Goal: Task Accomplishment & Management: Use online tool/utility

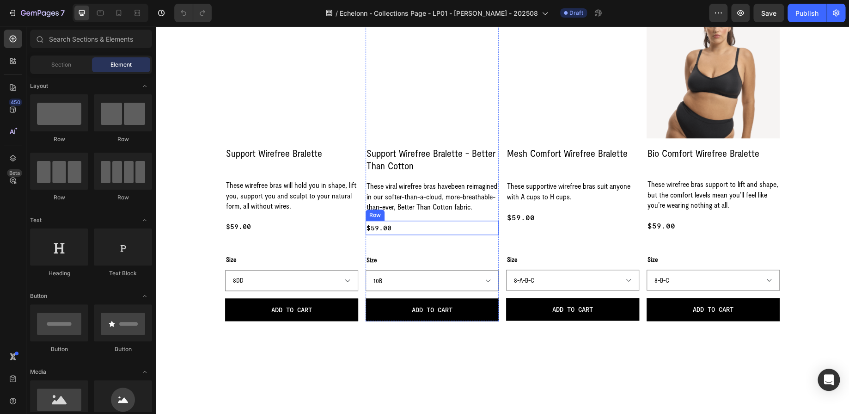
scroll to position [347, 0]
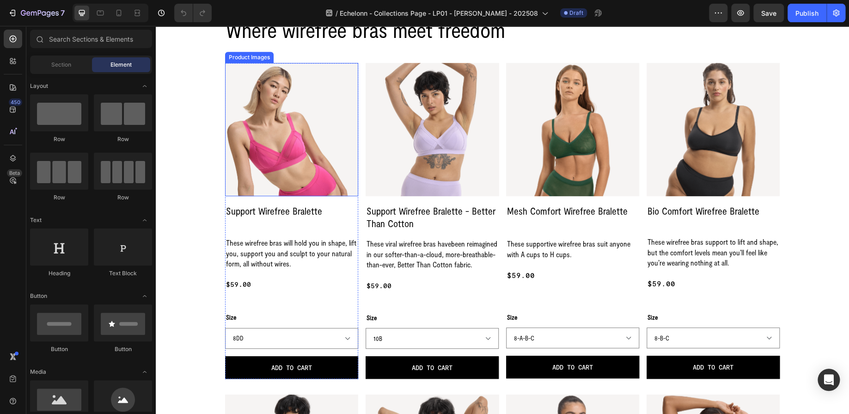
click at [237, 59] on div "Product Images" at bounding box center [249, 57] width 45 height 8
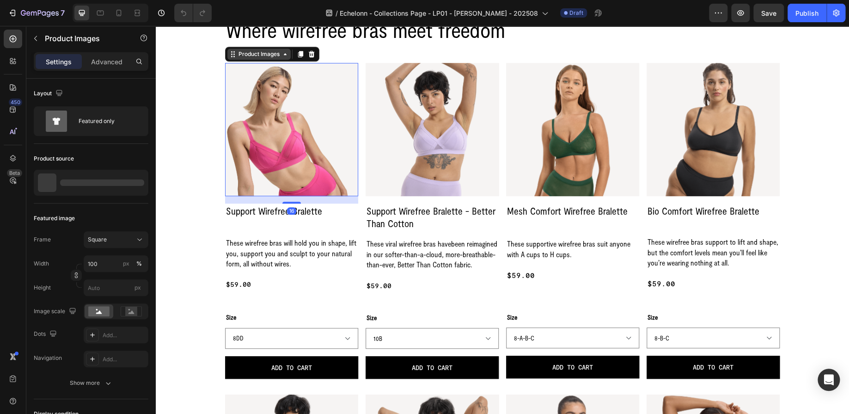
click at [238, 57] on div "Product Images" at bounding box center [259, 54] width 45 height 8
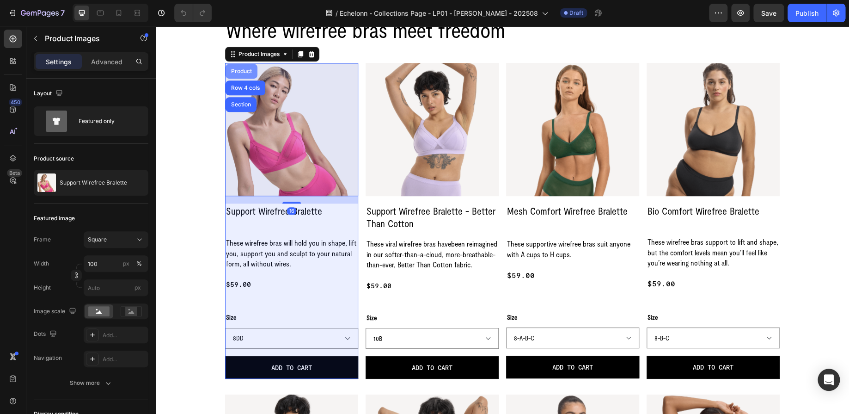
click at [233, 71] on div "Product" at bounding box center [241, 71] width 25 height 6
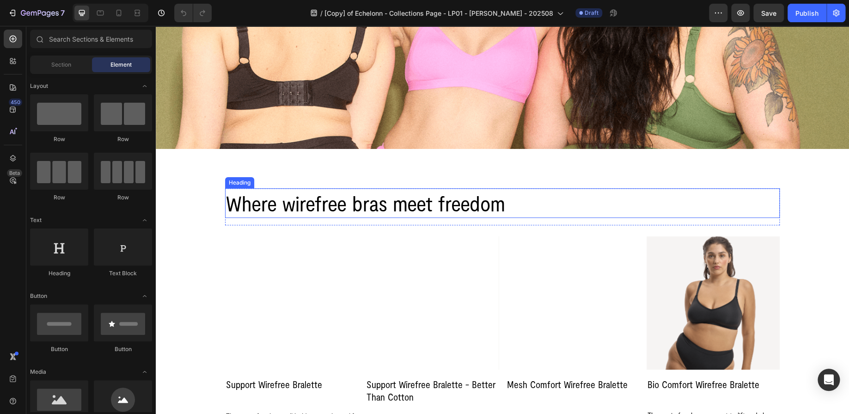
scroll to position [289, 0]
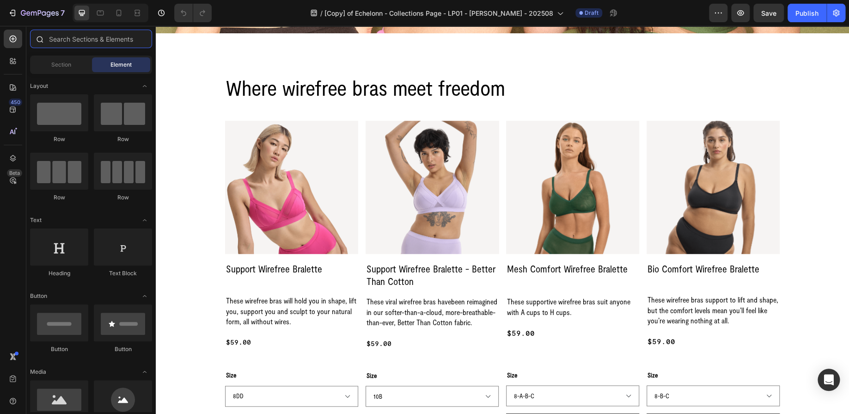
click at [61, 42] on input "text" at bounding box center [91, 39] width 122 height 18
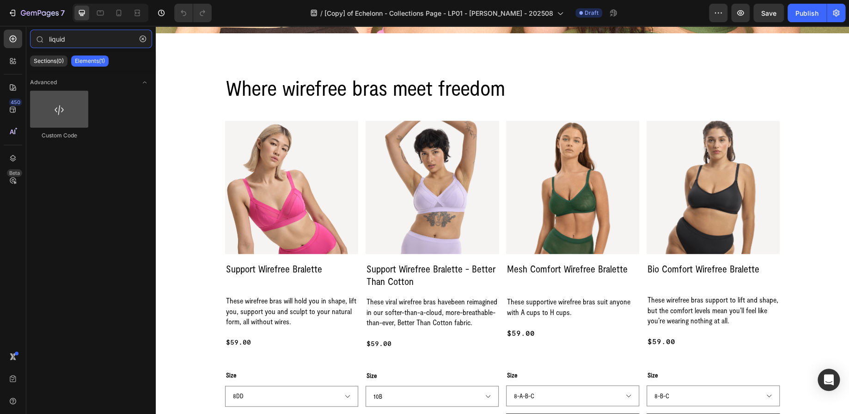
type input "liquid"
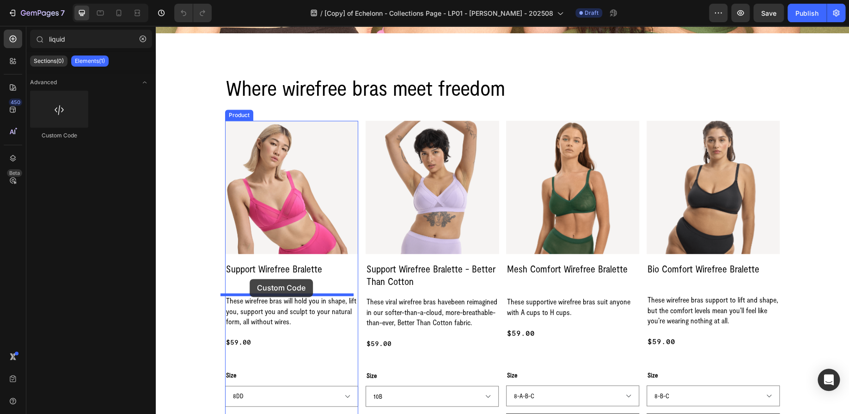
drag, startPoint x: 219, startPoint y: 133, endPoint x: 250, endPoint y: 279, distance: 148.9
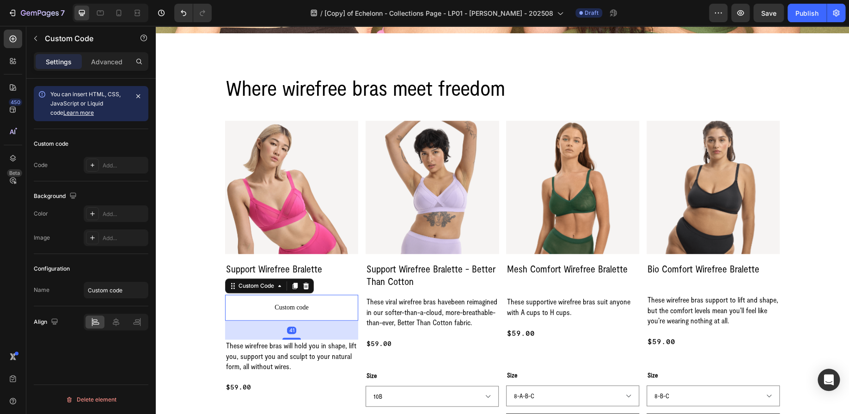
click at [279, 305] on span "Custom code" at bounding box center [291, 307] width 133 height 11
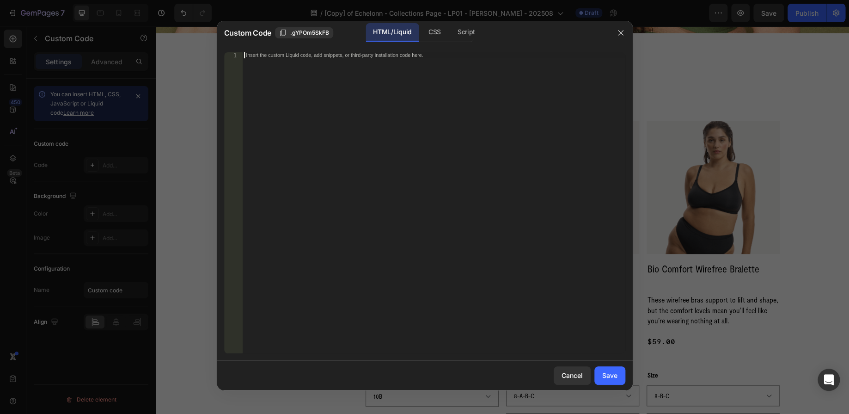
click at [431, 59] on div "Insert the custom Liquid code, add snippets, or third-party installation code h…" at bounding box center [433, 208] width 383 height 313
paste textarea "</div>"
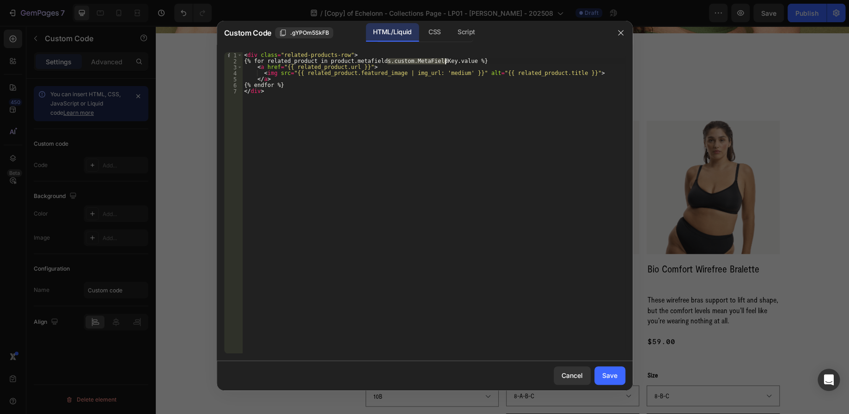
drag, startPoint x: 389, startPoint y: 59, endPoint x: 444, endPoint y: 61, distance: 55.0
click at [444, 61] on div "< div class = "related-products-row" > {% for related_product in product.metafi…" at bounding box center [433, 208] width 383 height 313
paste textarea "variant.primary"
type textarea "{% for related_product in product.metafields.variant.primary.value %}"
click at [628, 35] on div at bounding box center [621, 33] width 24 height 24
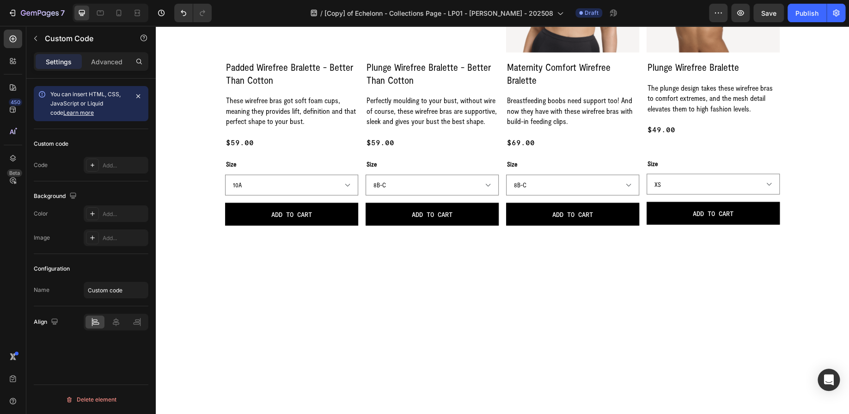
select select "8-D-DD-E"
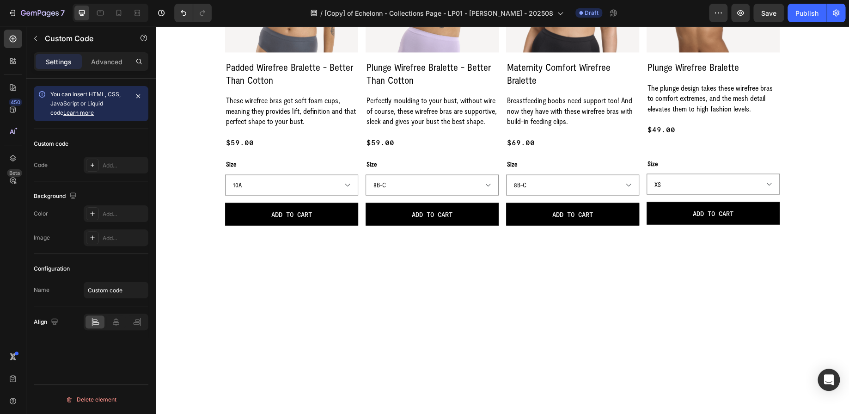
select select "8-D-DD-E"
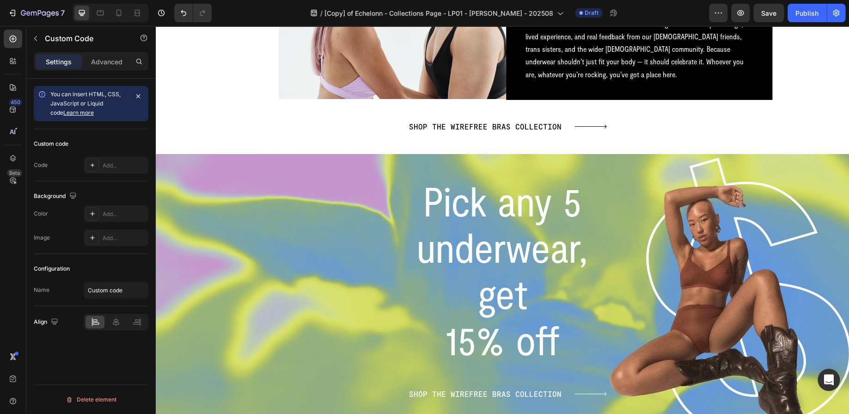
scroll to position [2485, 0]
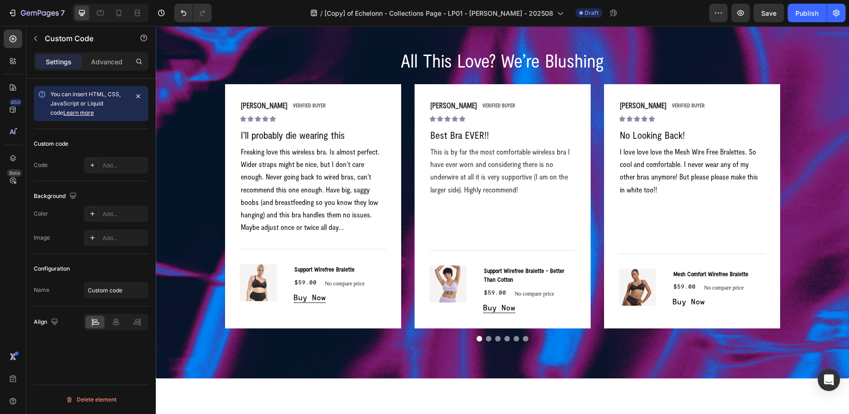
select select "8-D-DD-E"
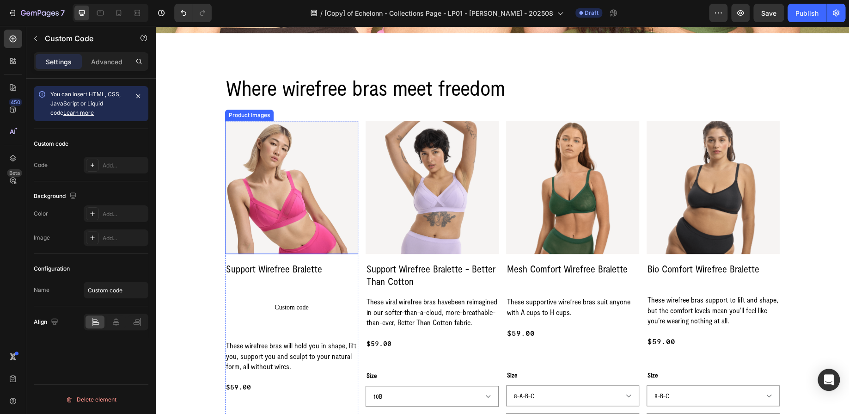
scroll to position [116, 0]
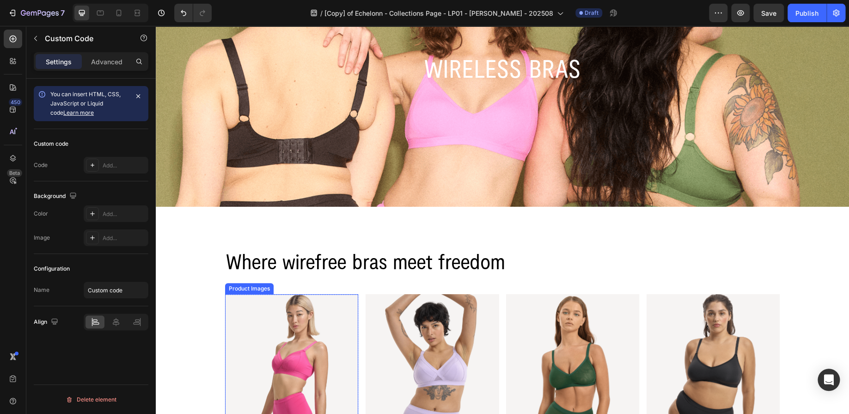
click at [266, 300] on img at bounding box center [291, 360] width 133 height 133
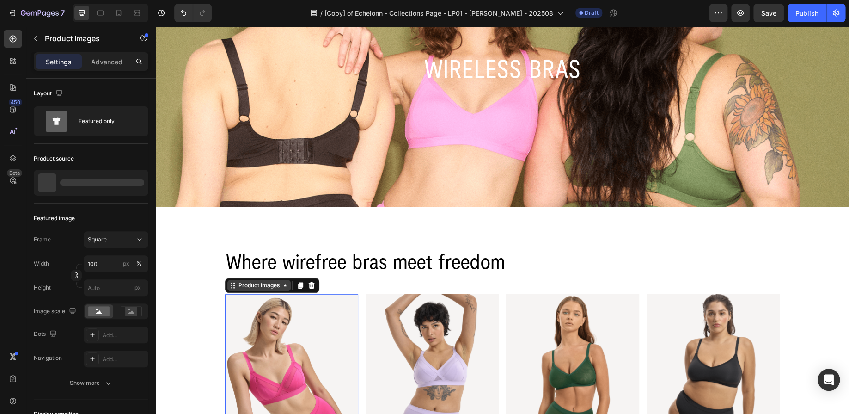
click at [243, 286] on div "Product Images" at bounding box center [259, 285] width 45 height 8
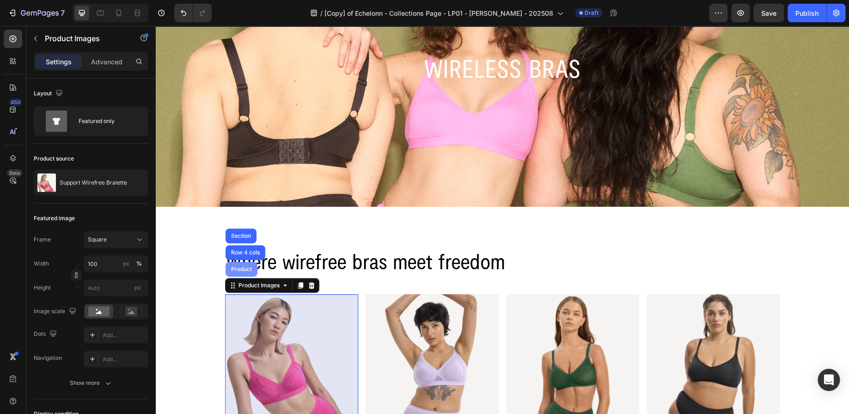
click at [240, 272] on div "Product" at bounding box center [242, 269] width 32 height 15
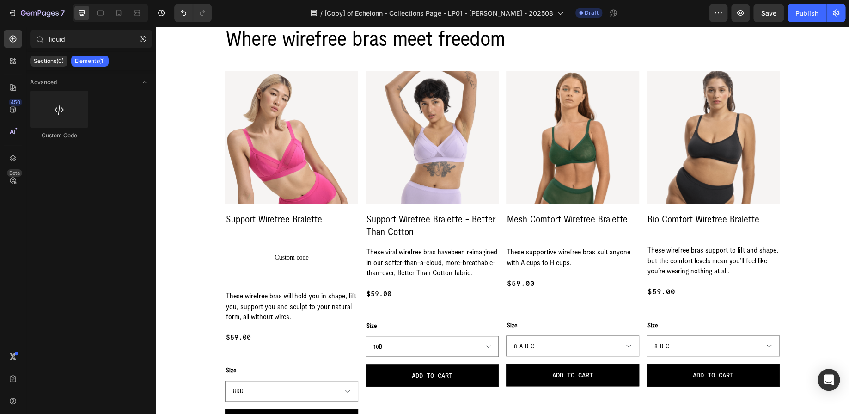
scroll to position [223, 0]
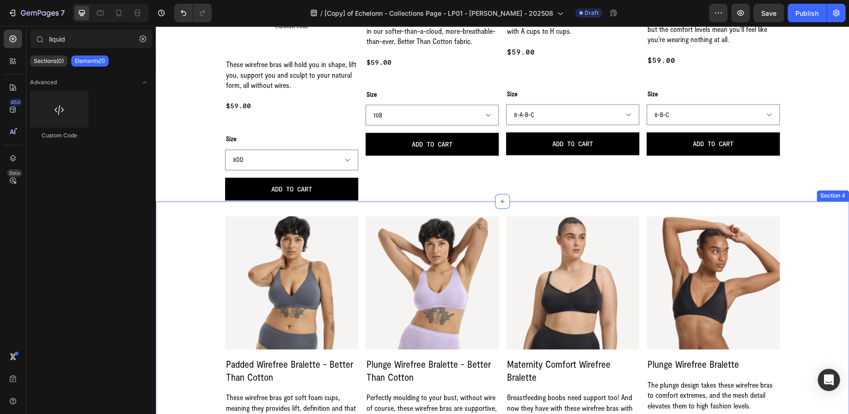
select select "8-D-DD-E"
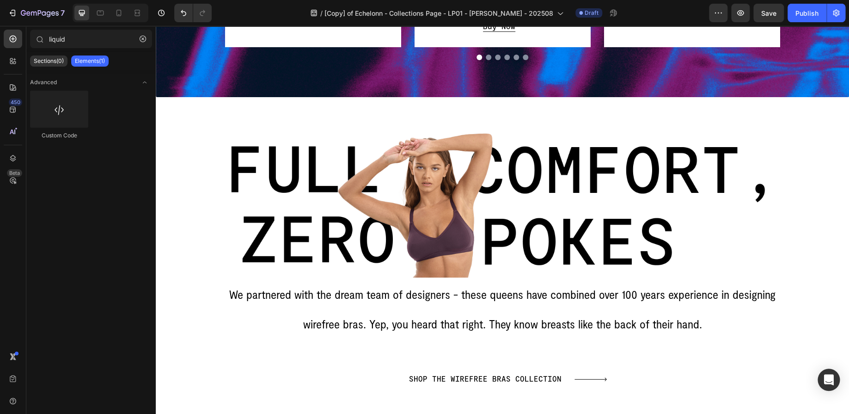
select select "8-D-DD-E"
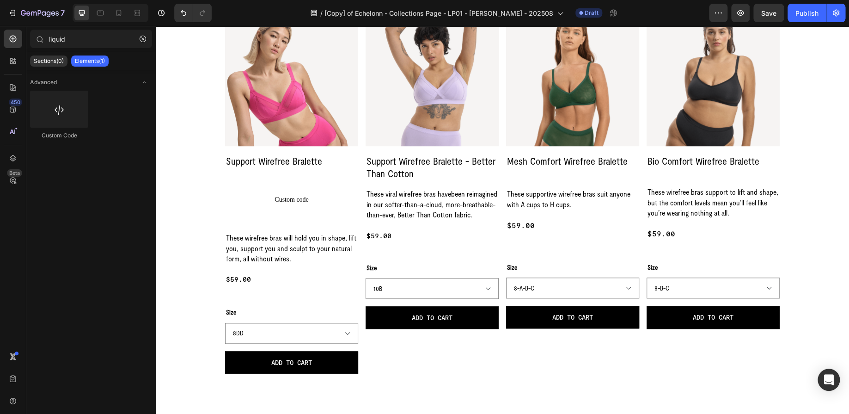
scroll to position [339, 0]
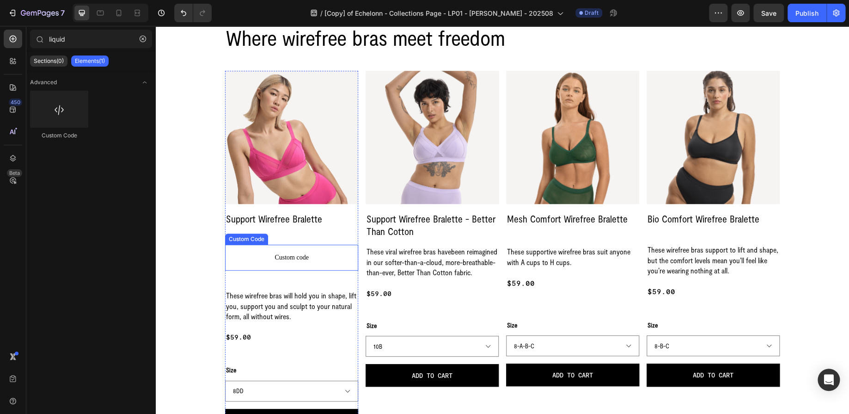
click at [290, 255] on span "Custom code" at bounding box center [291, 257] width 133 height 11
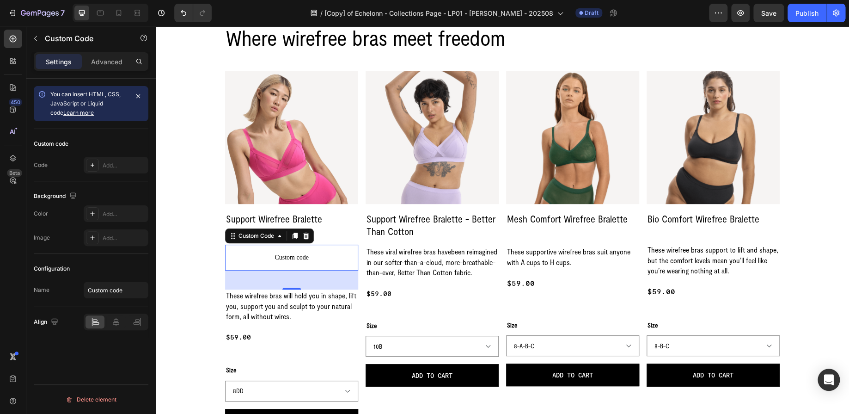
click at [290, 255] on span "Custom code" at bounding box center [291, 257] width 133 height 11
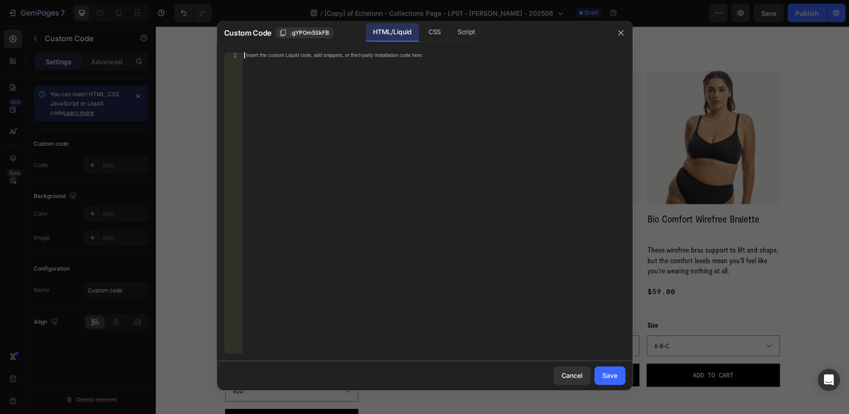
click at [433, 72] on div "Insert the custom Liquid code, add snippets, or third-party installation code h…" at bounding box center [433, 208] width 383 height 313
paste textarea "</div>"
type textarea "</div>"
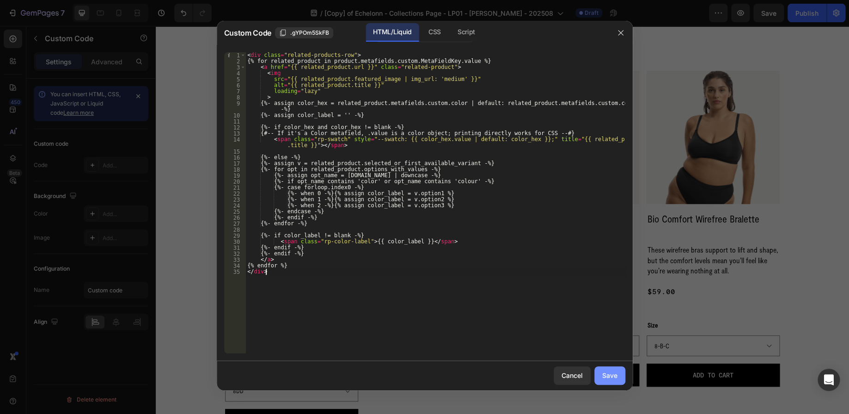
click at [608, 375] on div "Save" at bounding box center [609, 375] width 15 height 10
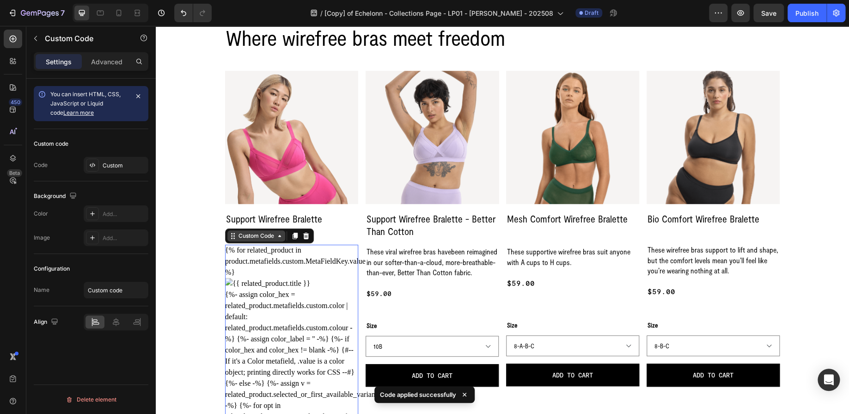
click at [262, 239] on div "Custom Code" at bounding box center [256, 236] width 39 height 8
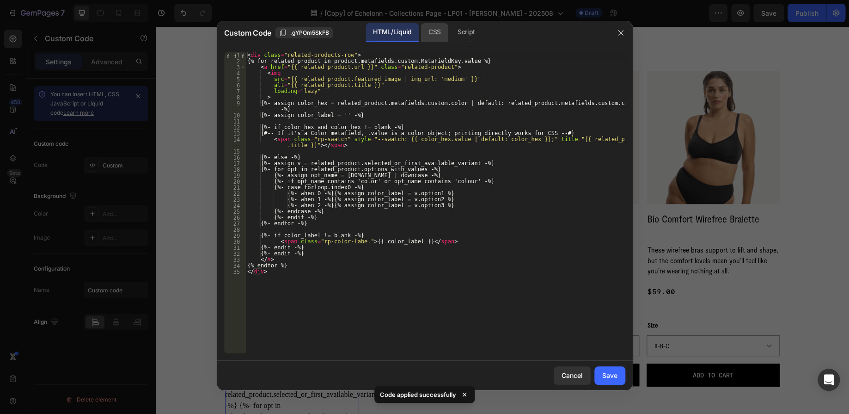
click at [450, 39] on div "CSS" at bounding box center [466, 32] width 32 height 18
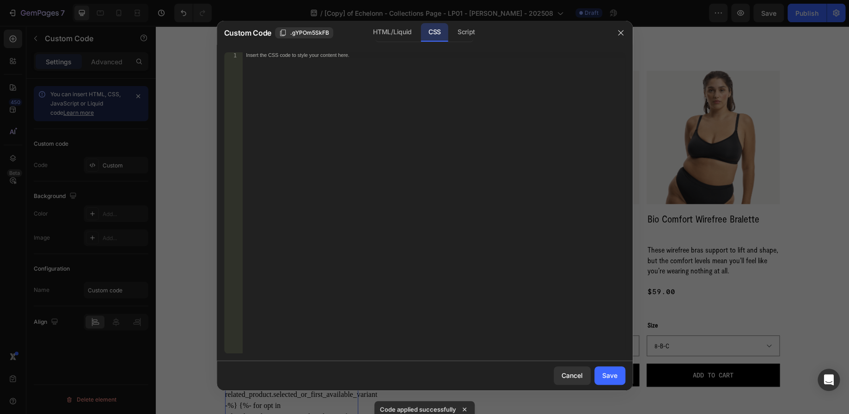
click at [387, 55] on div "Insert the CSS code to style your content here." at bounding box center [414, 55] width 337 height 6
paste textarea "}"
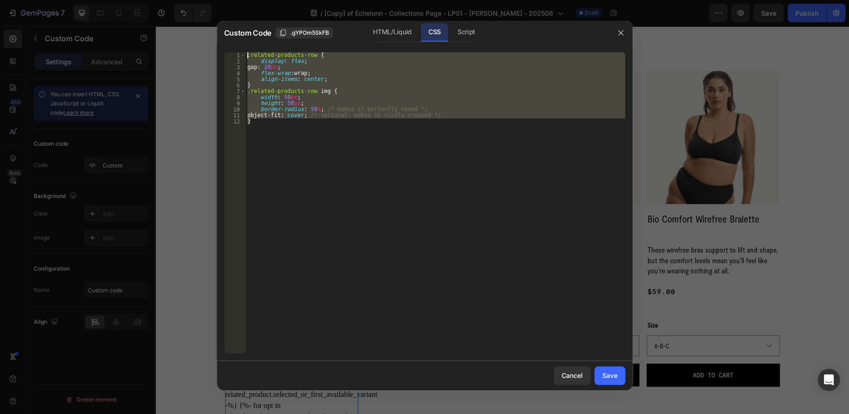
drag, startPoint x: 273, startPoint y: 125, endPoint x: 237, endPoint y: 44, distance: 88.2
click at [237, 45] on div "} 1 2 3 4 5 6 7 8 9 10 11 12 .related-products-row { display : flex ; gap : 20 …" at bounding box center [425, 203] width 416 height 316
type textarea ".related-products-row { display: flex;"
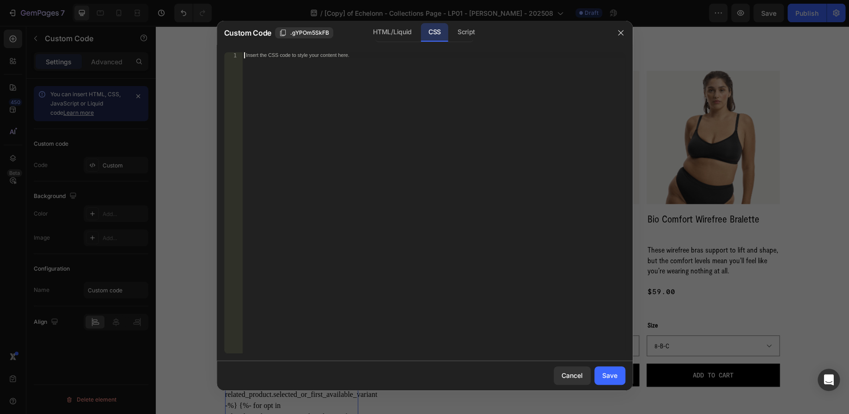
paste textarea "}"
type textarea "}"
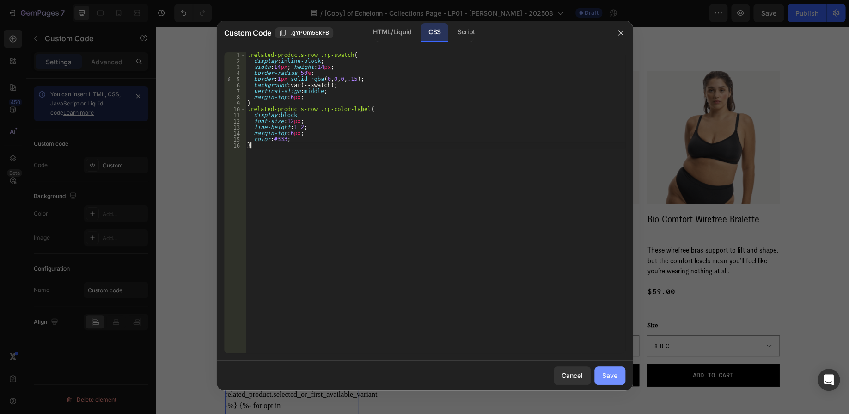
click at [611, 379] on div "Save" at bounding box center [609, 375] width 15 height 10
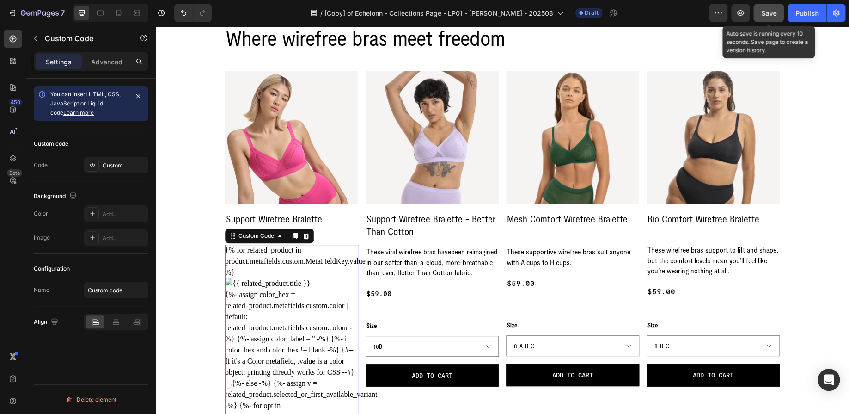
click at [772, 17] on div "Save" at bounding box center [768, 13] width 15 height 10
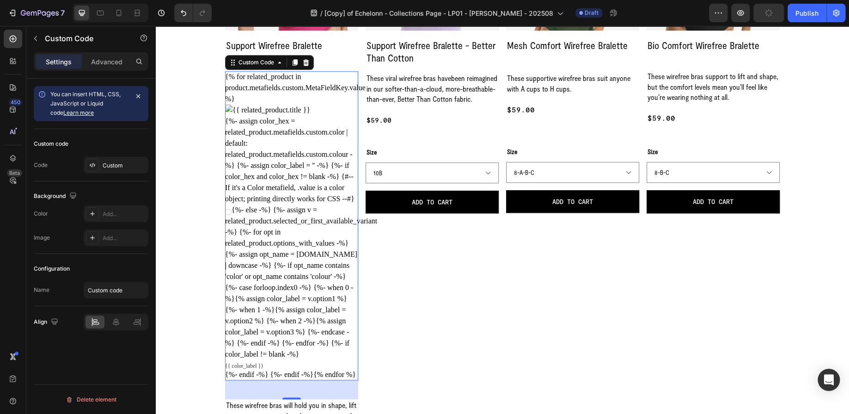
scroll to position [454, 0]
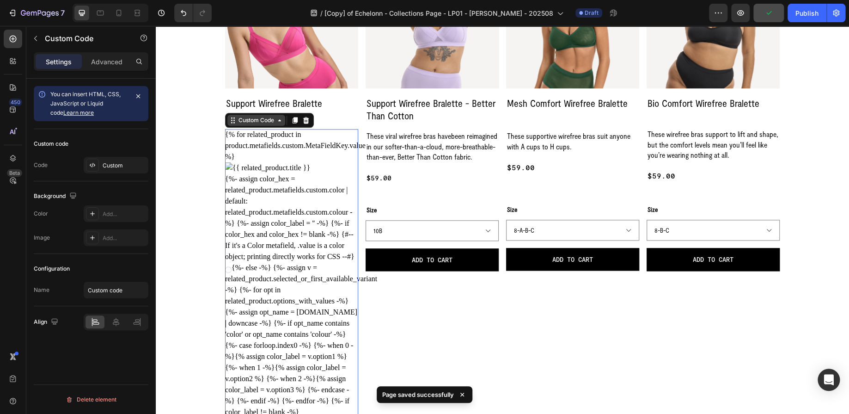
click at [249, 122] on div "Custom Code" at bounding box center [256, 120] width 39 height 8
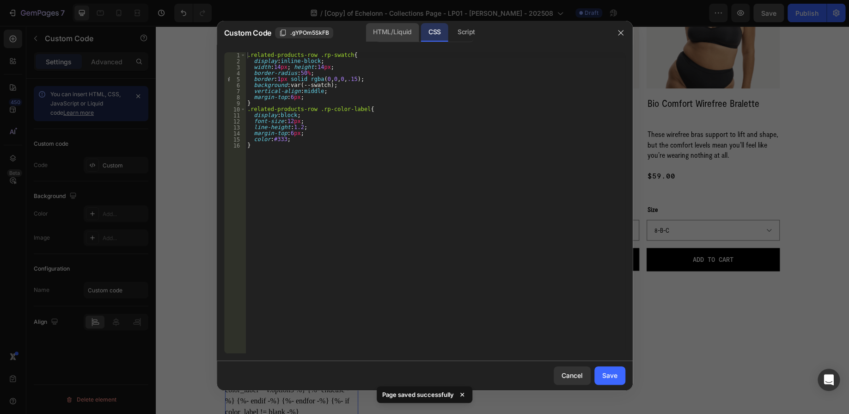
click at [391, 26] on div "HTML/Liquid" at bounding box center [392, 32] width 53 height 18
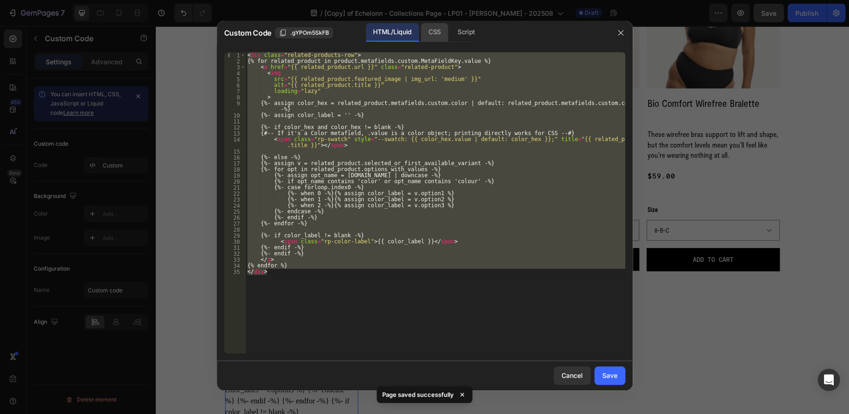
click at [450, 27] on div "CSS" at bounding box center [466, 32] width 32 height 18
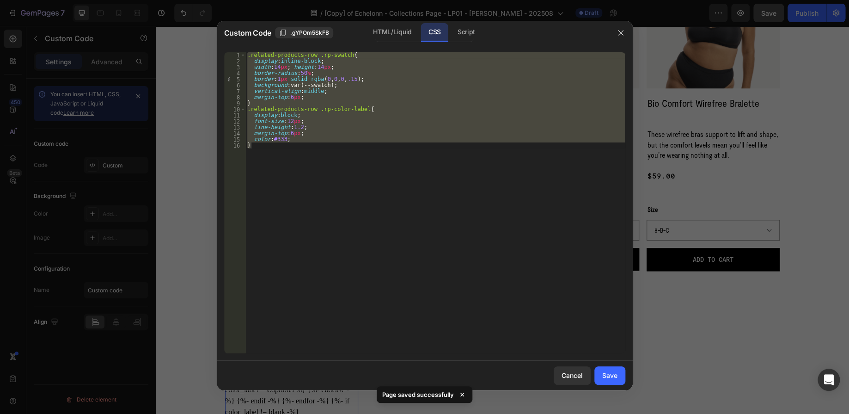
click at [169, 113] on div at bounding box center [424, 207] width 849 height 414
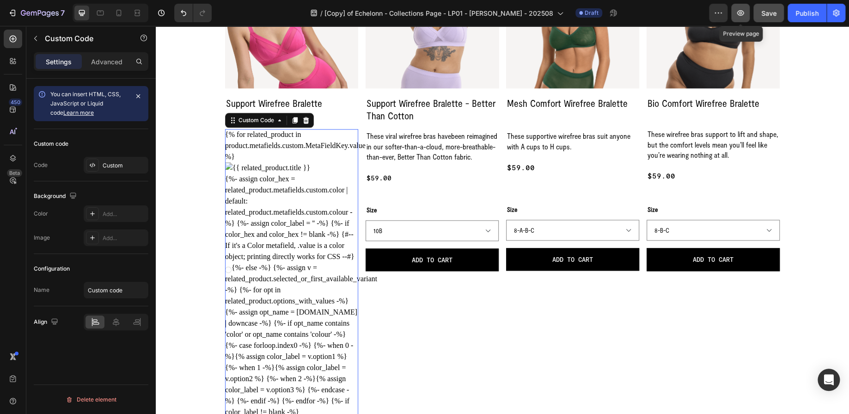
click at [746, 16] on button "button" at bounding box center [740, 13] width 18 height 18
click at [266, 124] on div "Custom Code" at bounding box center [256, 120] width 58 height 11
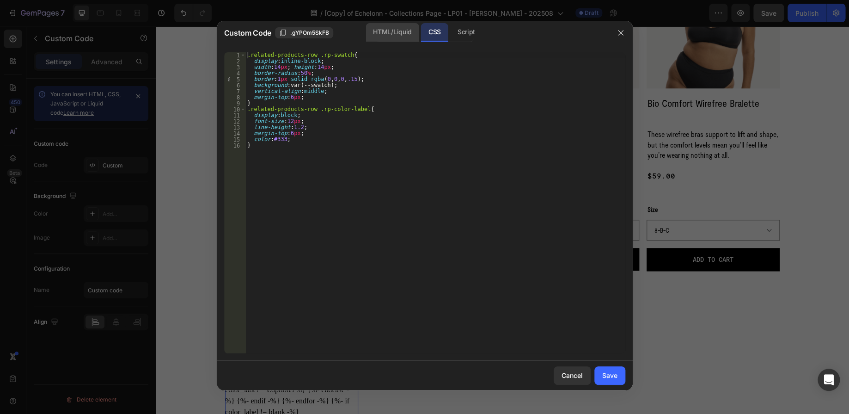
click at [392, 33] on div "HTML/Liquid" at bounding box center [392, 32] width 53 height 18
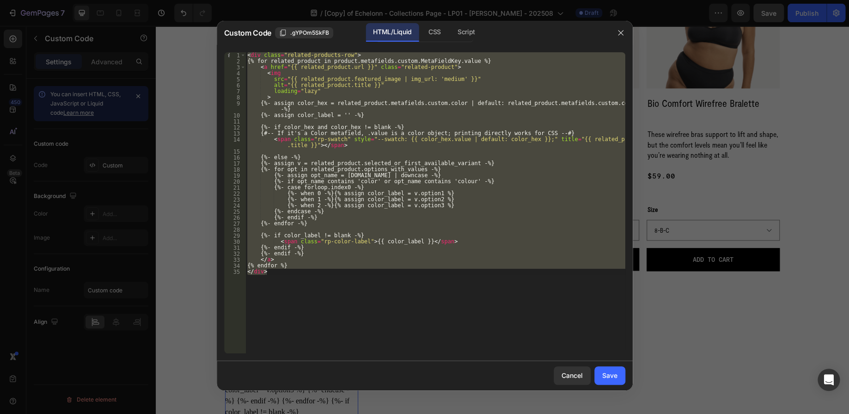
click at [436, 73] on div "< div class = "related-products-row" > {% for related_product in product.metafi…" at bounding box center [435, 202] width 380 height 301
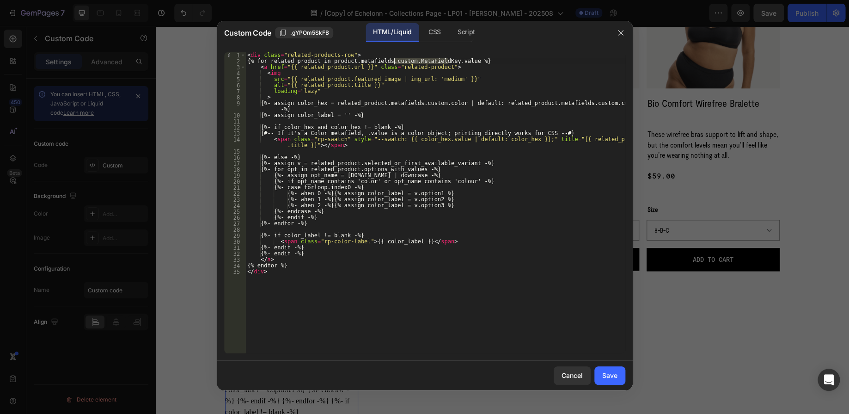
drag, startPoint x: 448, startPoint y: 59, endPoint x: 393, endPoint y: 61, distance: 56.0
click at [393, 61] on div "< div class = "related-products-row" > {% for related_product in product.metafi…" at bounding box center [435, 208] width 380 height 313
paste textarea "variant.primary"
click at [386, 61] on div "< div class = "related-products-row" > {% for related_product in product.metafi…" at bounding box center [435, 208] width 380 height 313
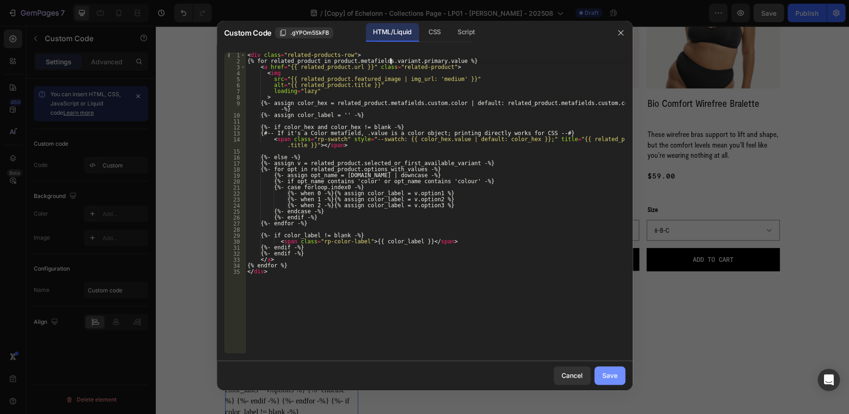
type textarea "{% for related_product in product.metafields.variant.primary.value %}"
click at [607, 375] on div "Save" at bounding box center [609, 375] width 15 height 10
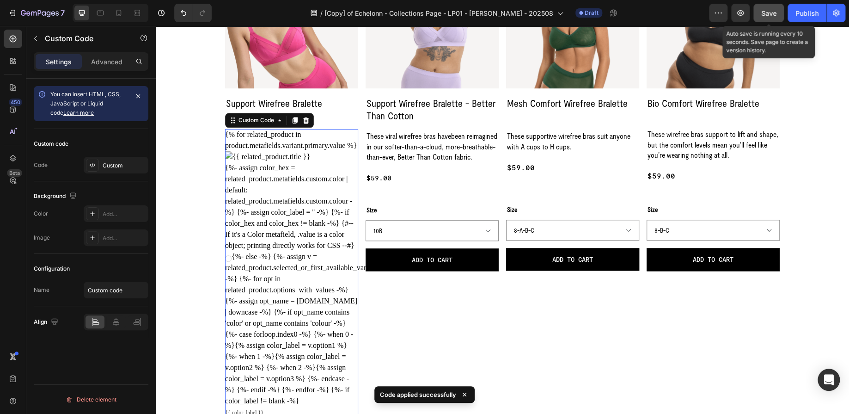
click at [769, 12] on span "Save" at bounding box center [768, 13] width 15 height 8
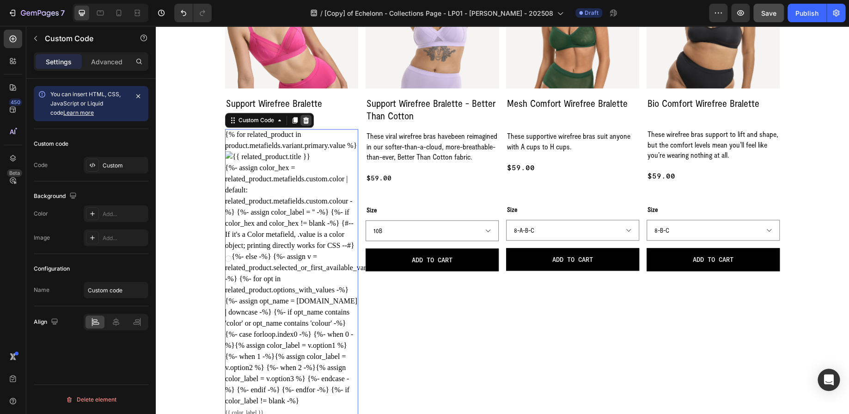
click at [303, 118] on icon at bounding box center [306, 120] width 6 height 6
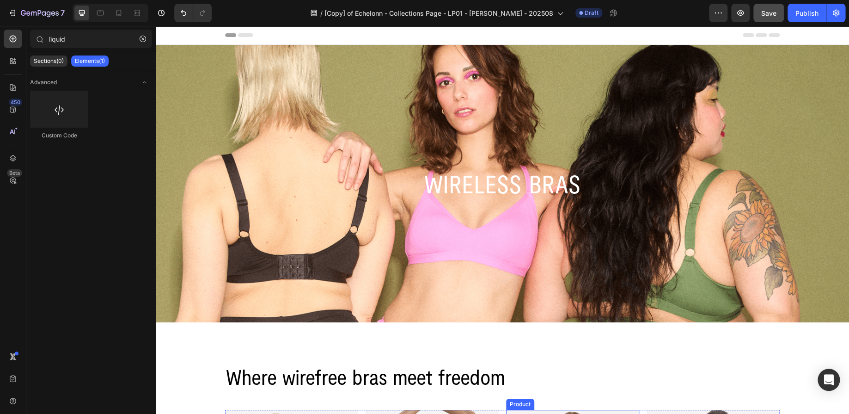
scroll to position [289, 0]
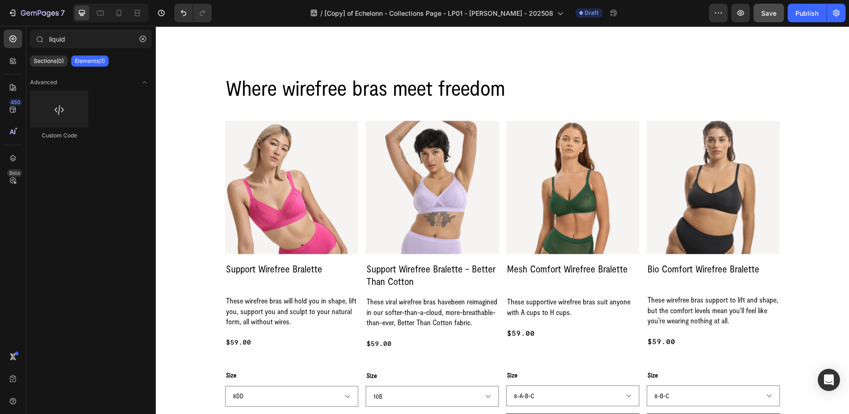
select select "8-D-DD-E"
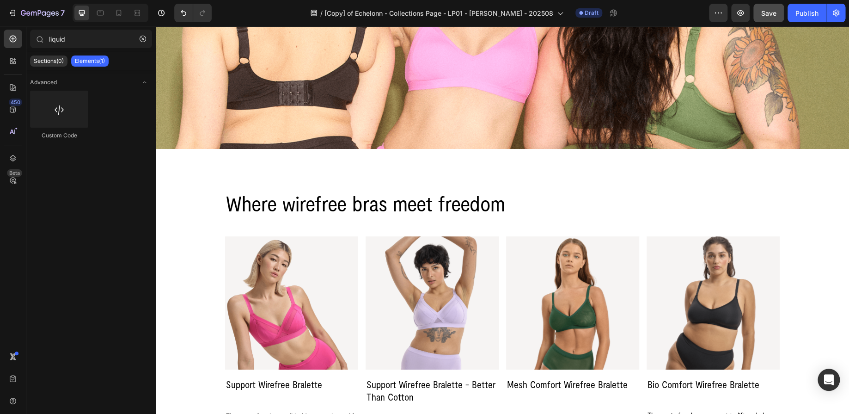
scroll to position [0, 0]
